Goal: Task Accomplishment & Management: Use online tool/utility

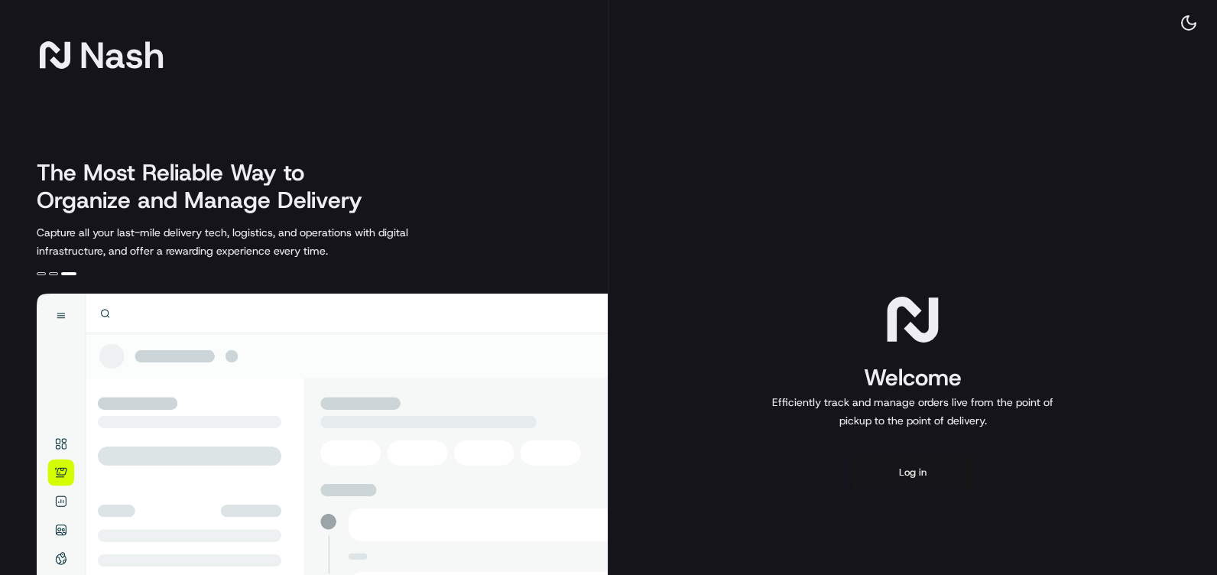
click at [927, 471] on button "Log in" at bounding box center [913, 472] width 122 height 37
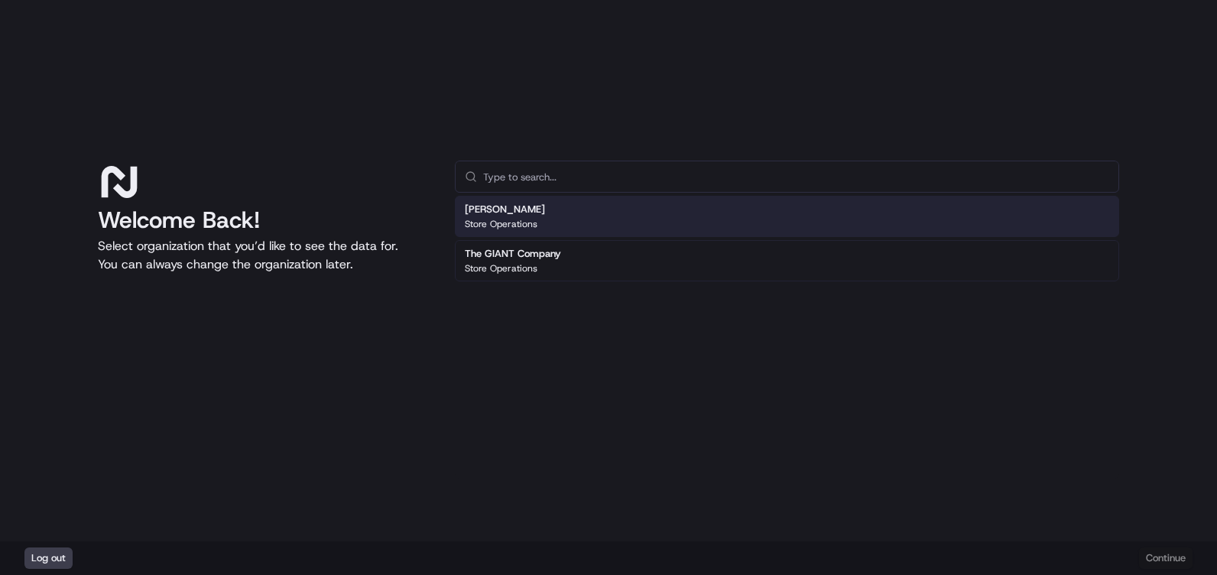
click at [664, 220] on div "[PERSON_NAME] Store Operations" at bounding box center [787, 216] width 664 height 41
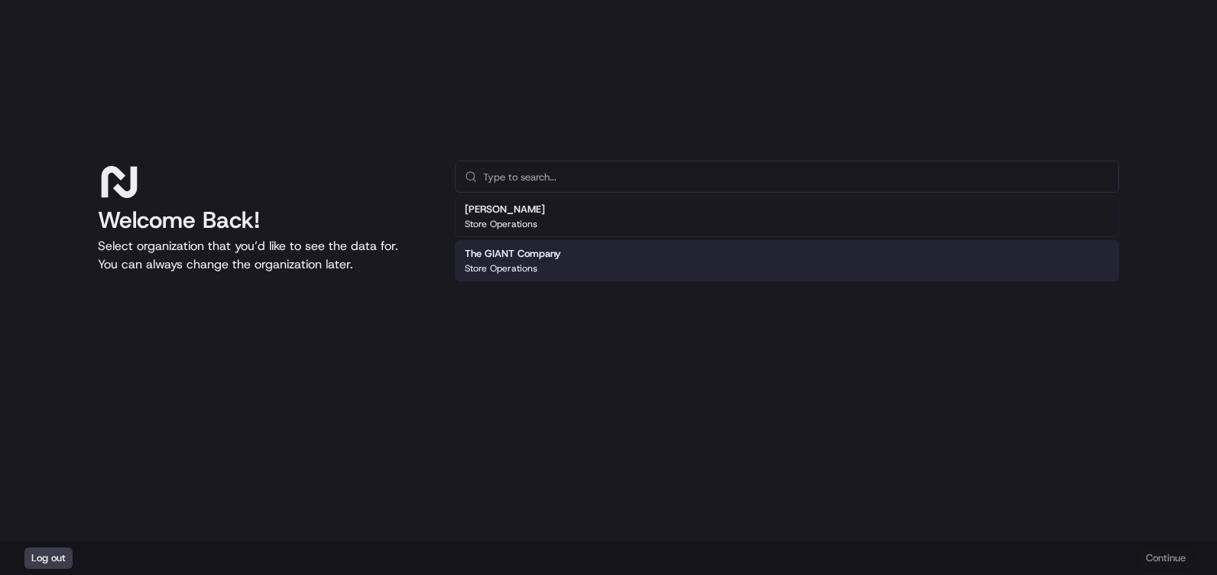
click at [1155, 560] on div "Log out Continue" at bounding box center [608, 558] width 1217 height 34
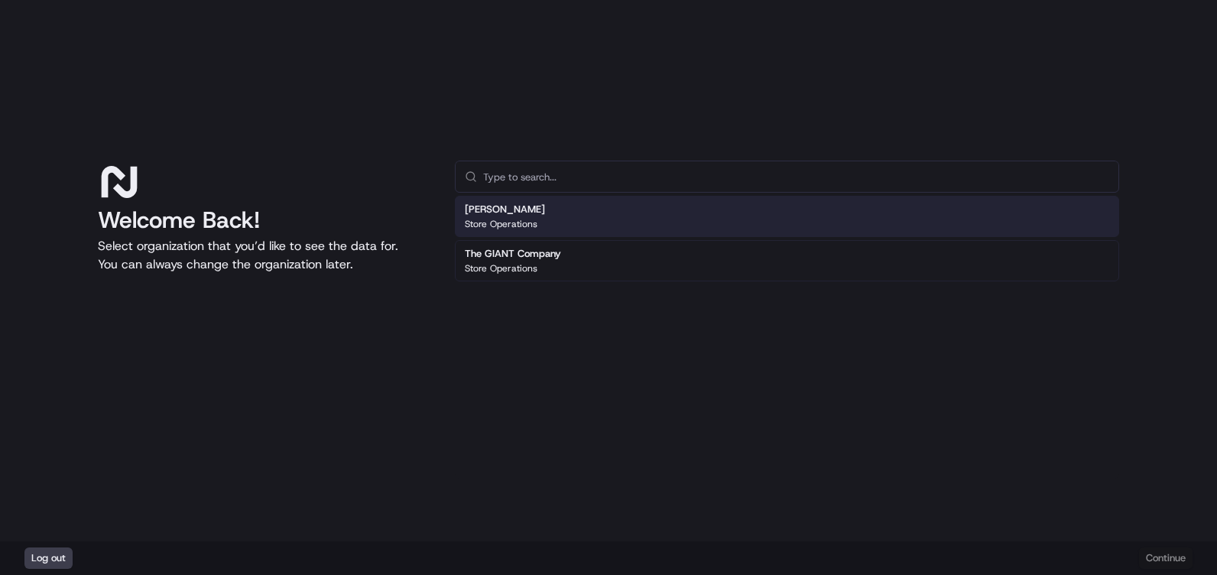
click at [737, 206] on div "[PERSON_NAME] Store Operations" at bounding box center [787, 216] width 664 height 41
click at [1158, 556] on button "Continue" at bounding box center [1166, 557] width 54 height 21
